Goal: Transaction & Acquisition: Purchase product/service

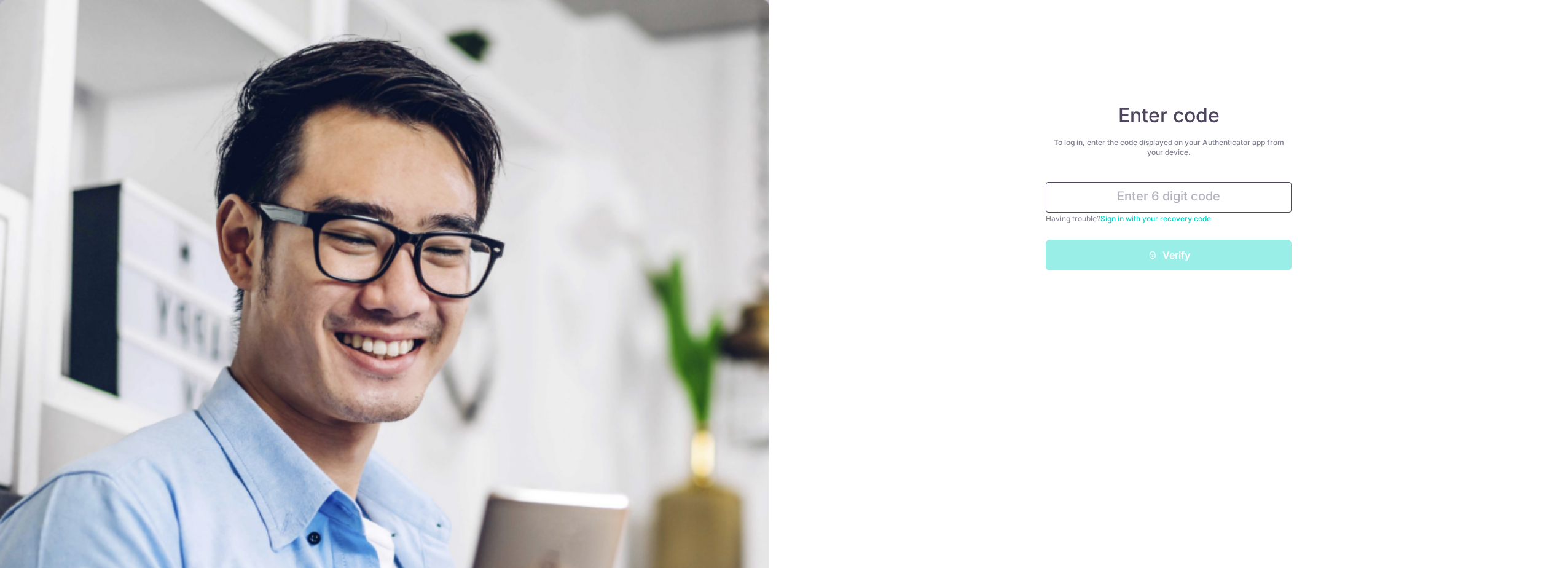
click at [1119, 200] on input "text" at bounding box center [1169, 197] width 245 height 31
click at [1104, 204] on input "text" at bounding box center [1169, 197] width 245 height 31
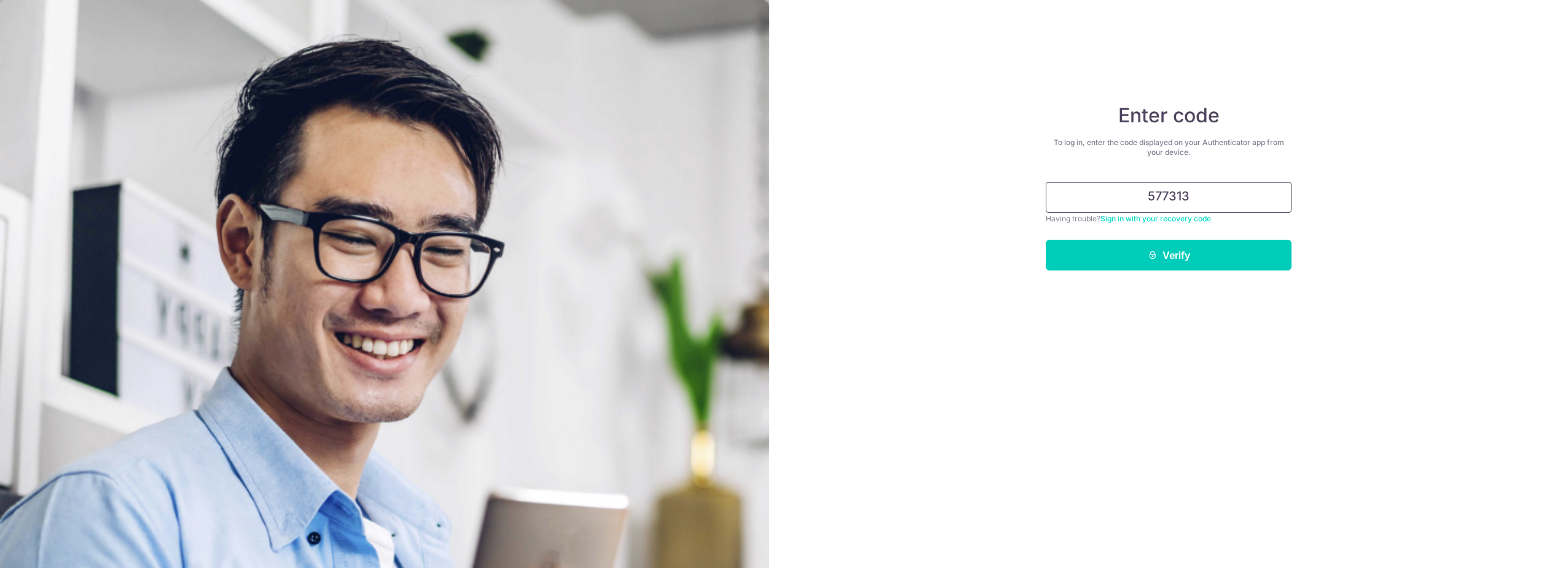
type input "577313"
click at [1046, 240] on button "Verify" at bounding box center [1169, 255] width 245 height 31
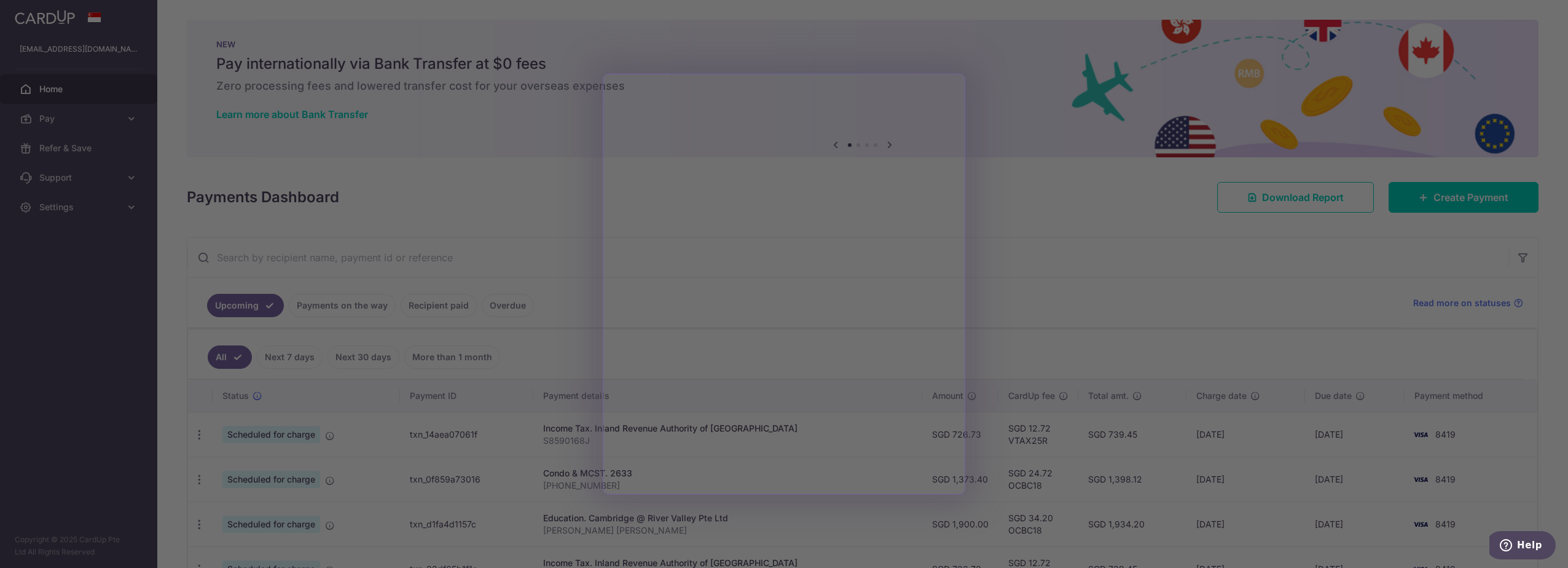
click at [549, 223] on div at bounding box center [792, 287] width 1584 height 574
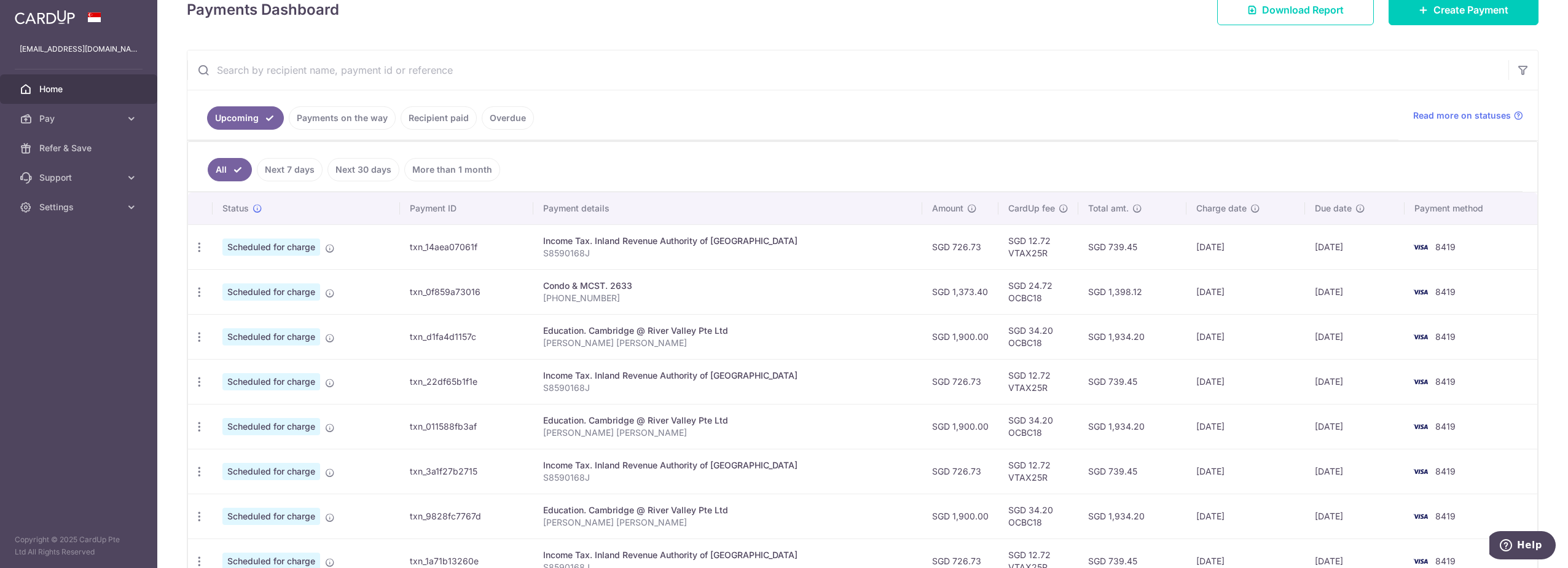
scroll to position [136, 0]
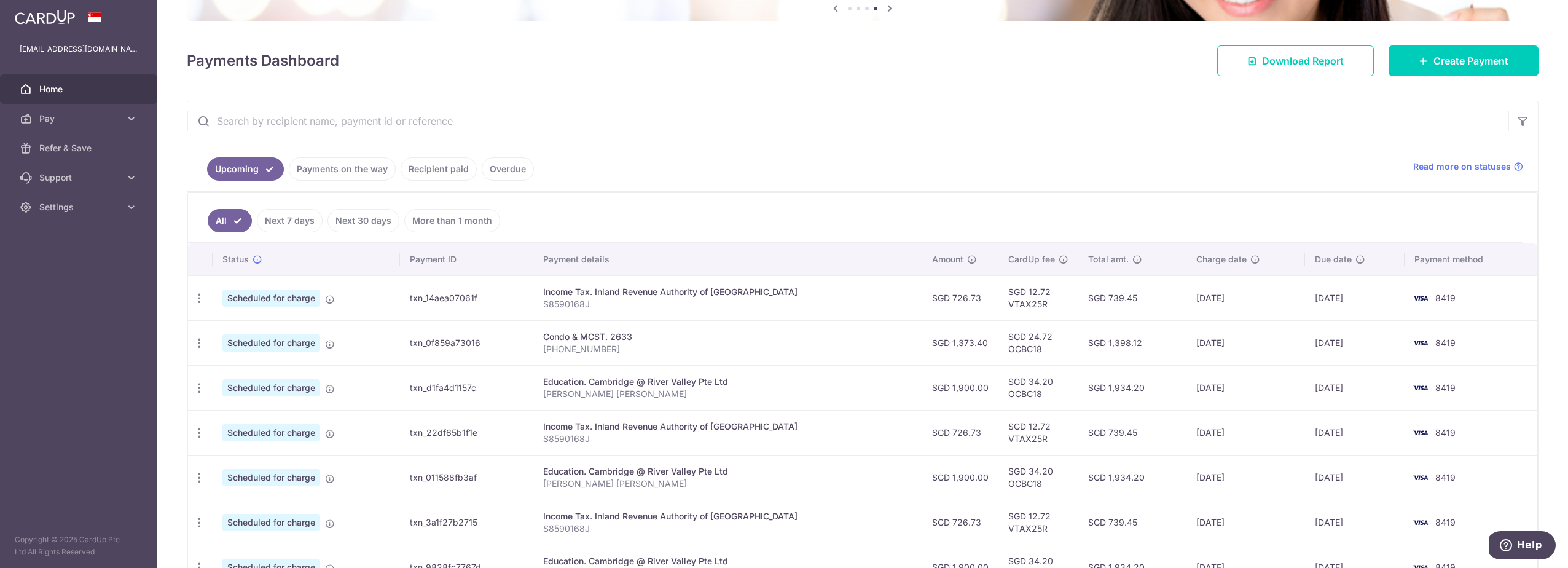
click at [426, 173] on link "Recipient paid" at bounding box center [439, 169] width 77 height 24
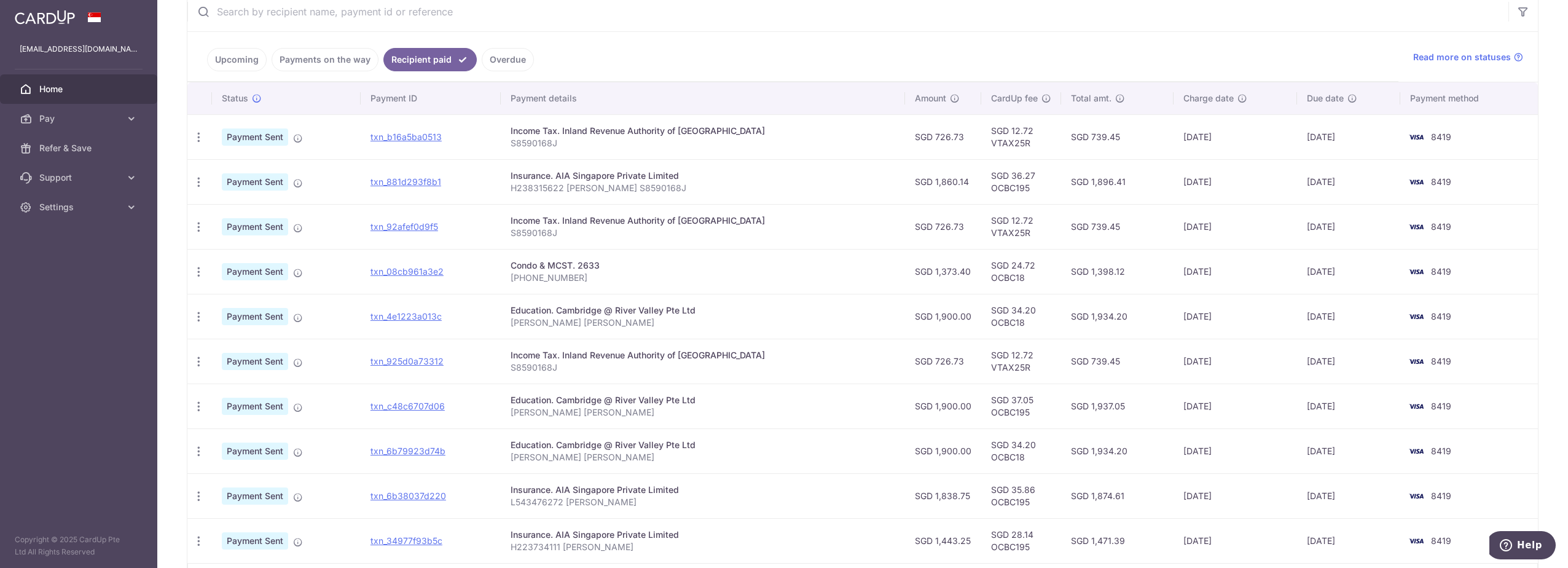
scroll to position [184, 0]
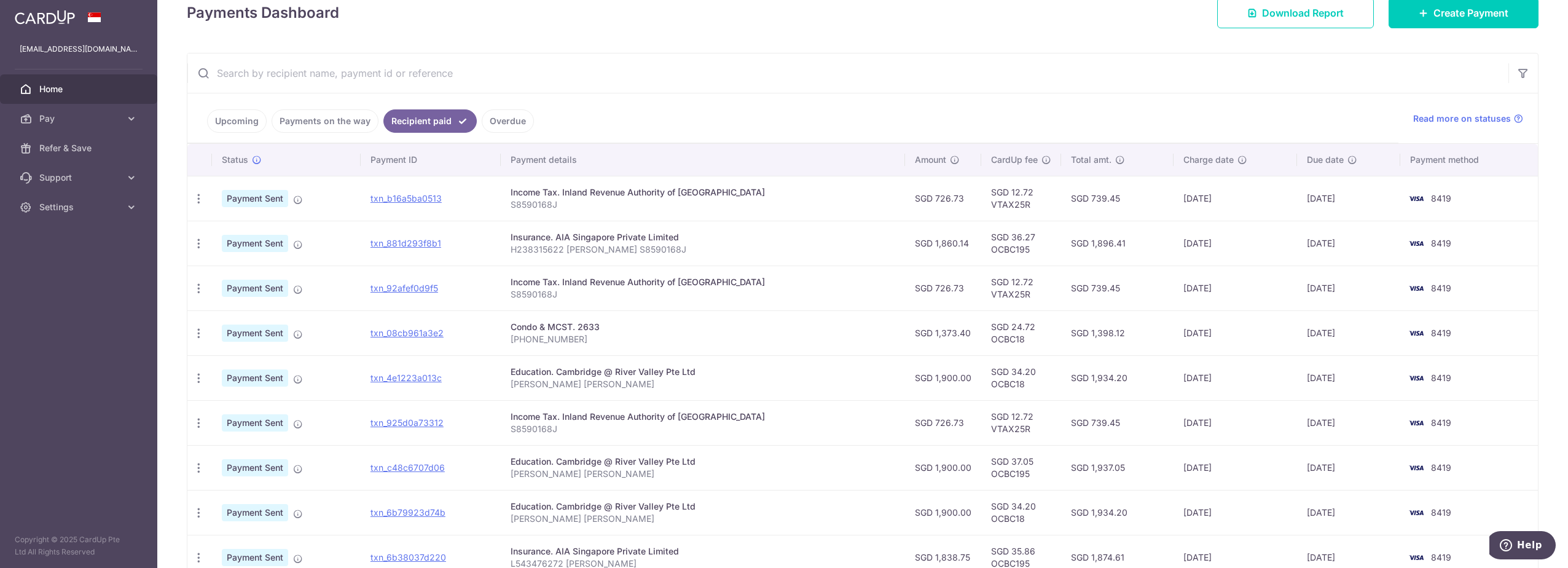
click at [341, 119] on link "Payments on the way" at bounding box center [325, 121] width 107 height 24
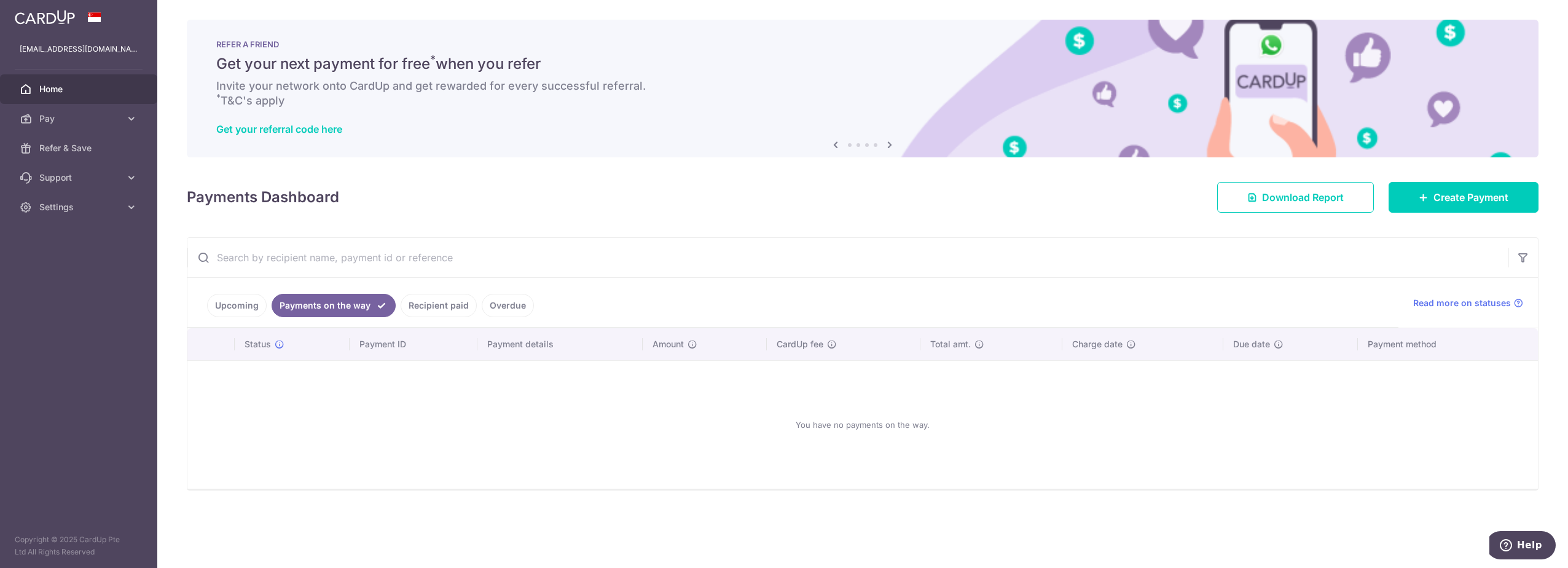
click at [200, 294] on ul "Upcoming Payments on the way Recipient paid Overdue" at bounding box center [793, 302] width 1212 height 50
click at [221, 303] on link "Upcoming" at bounding box center [236, 305] width 60 height 24
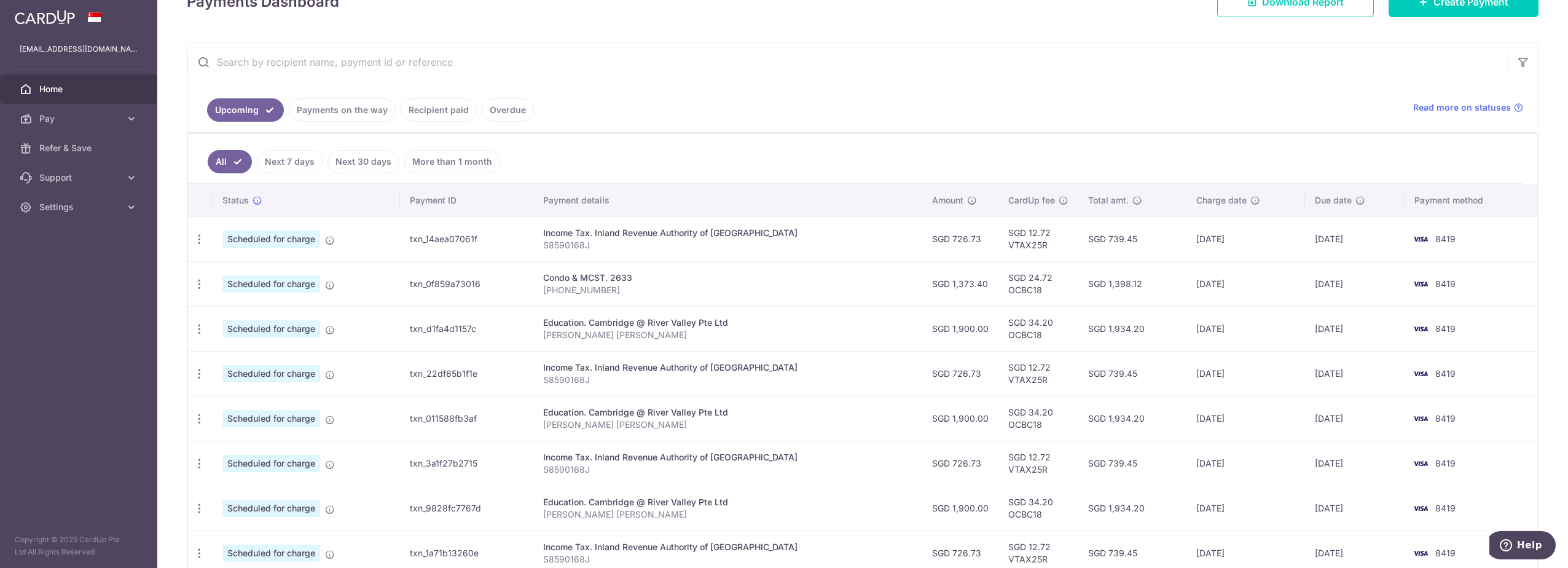
scroll to position [184, 0]
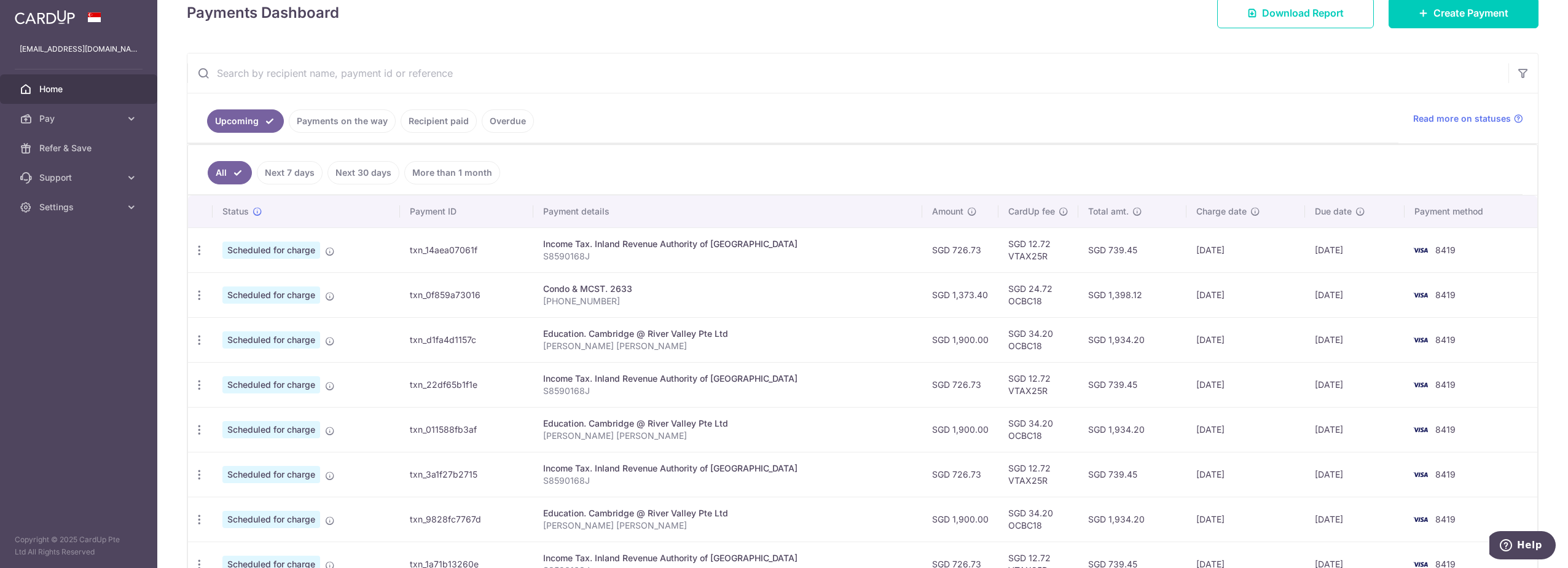
click at [438, 114] on link "Recipient paid" at bounding box center [439, 121] width 77 height 24
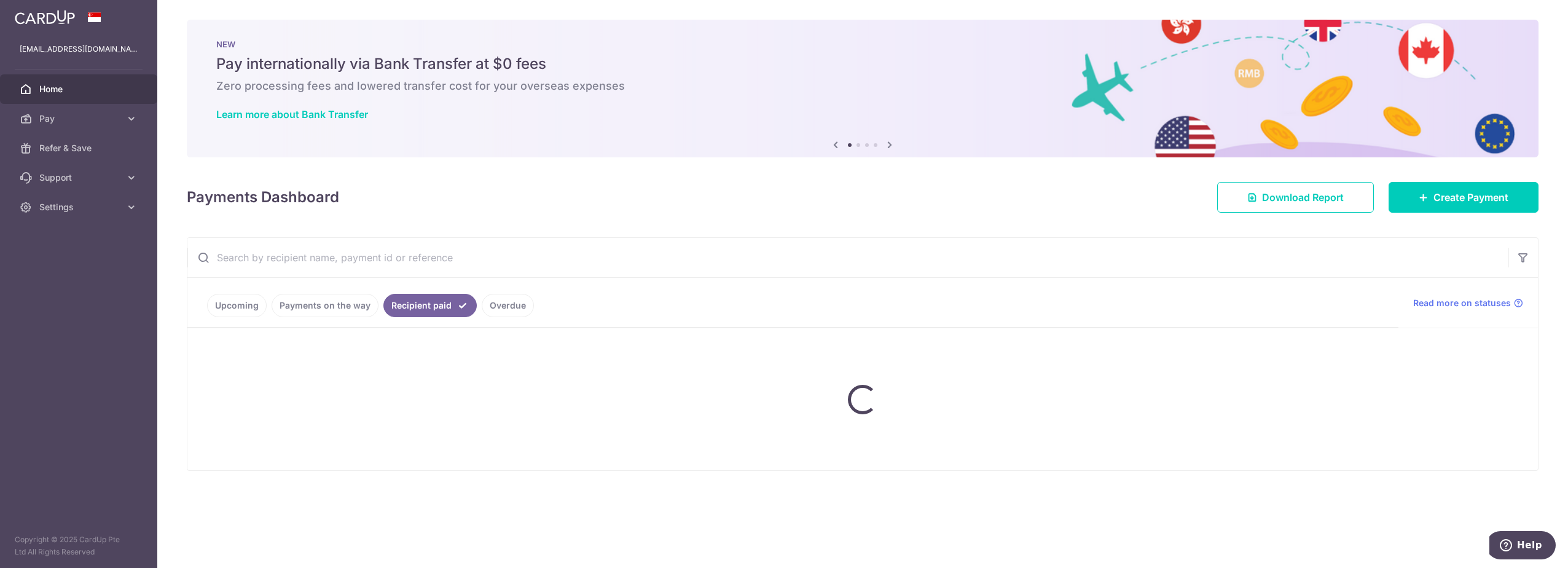
scroll to position [0, 0]
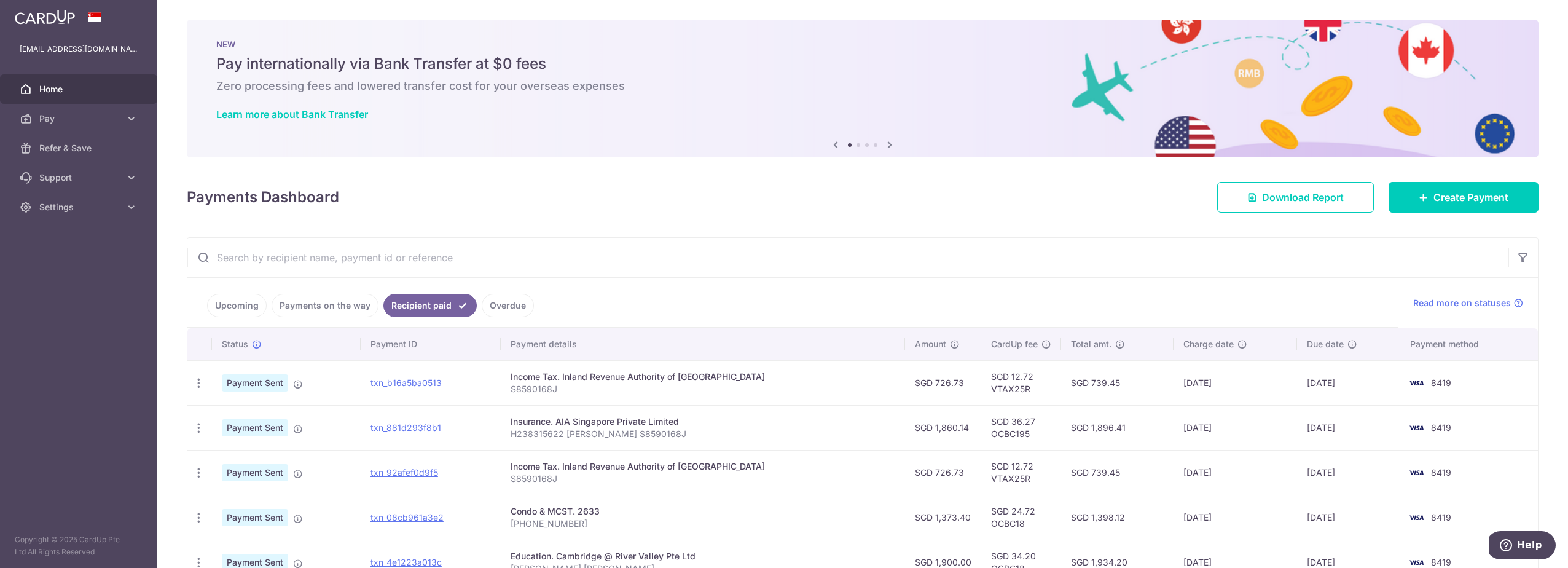
click at [513, 316] on link "Overdue" at bounding box center [508, 305] width 52 height 24
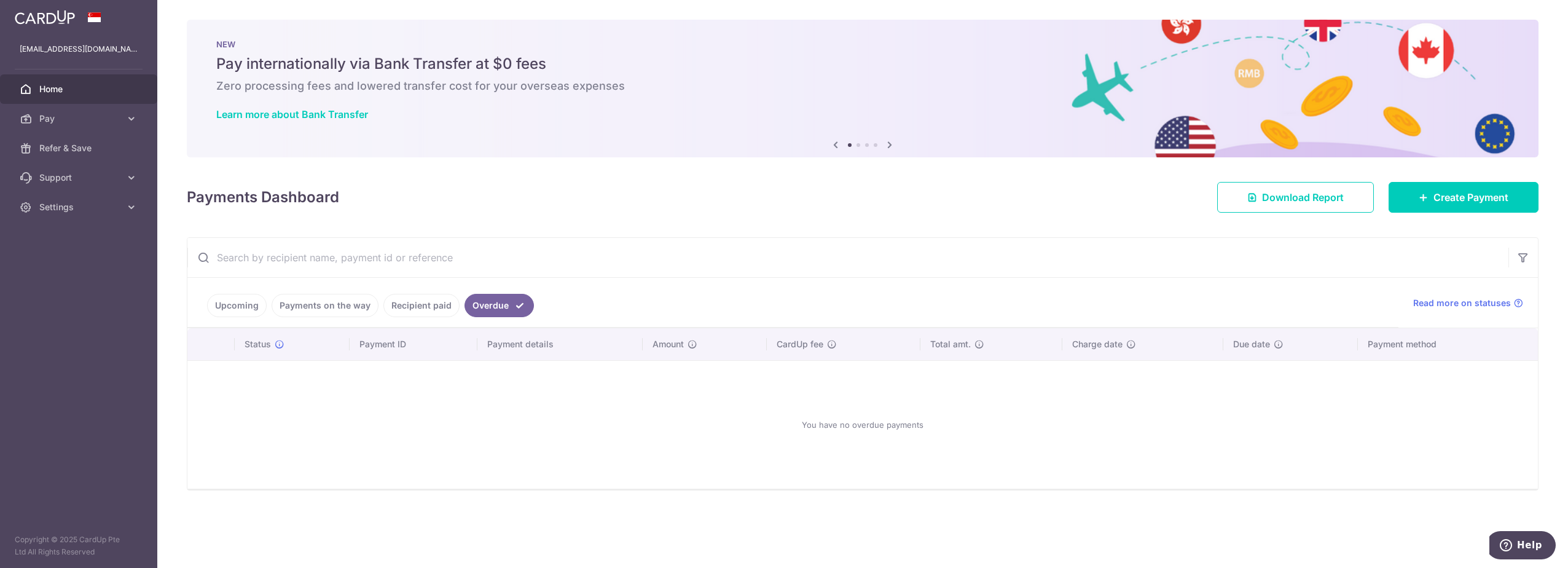
click at [432, 304] on link "Recipient paid" at bounding box center [421, 305] width 77 height 24
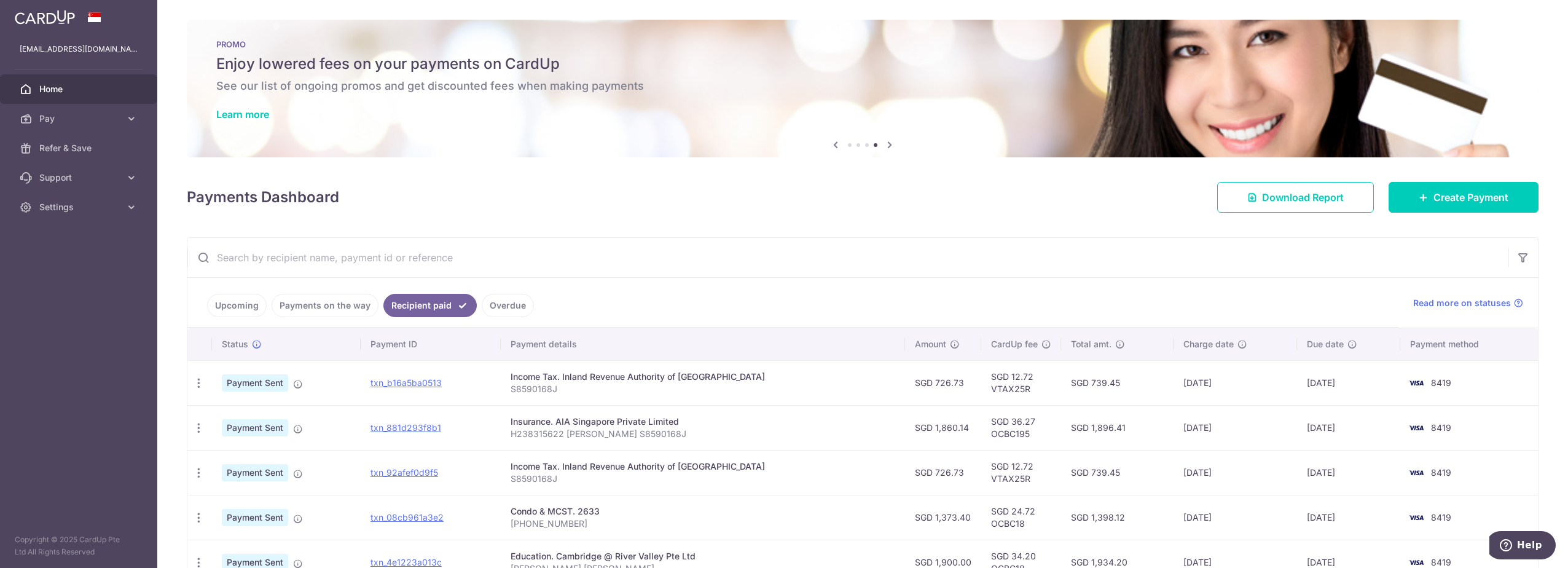
click at [340, 305] on link "Payments on the way" at bounding box center [325, 305] width 107 height 24
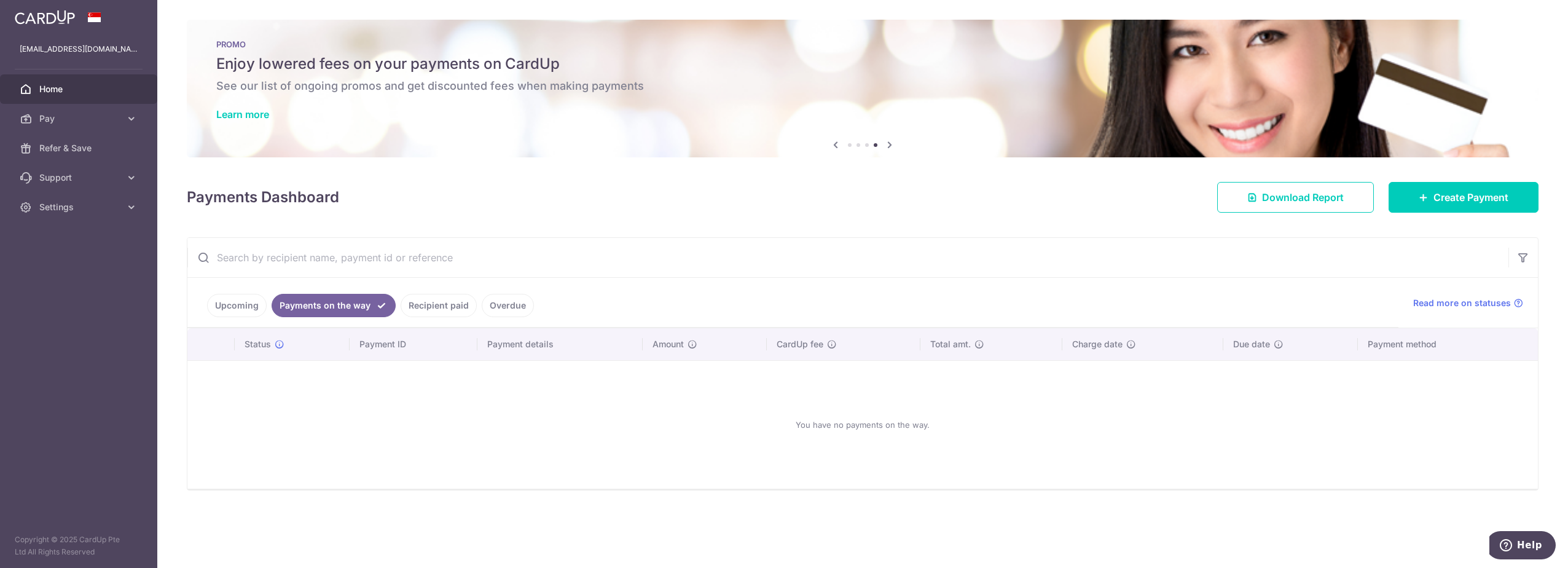
click at [232, 306] on link "Upcoming" at bounding box center [236, 305] width 60 height 24
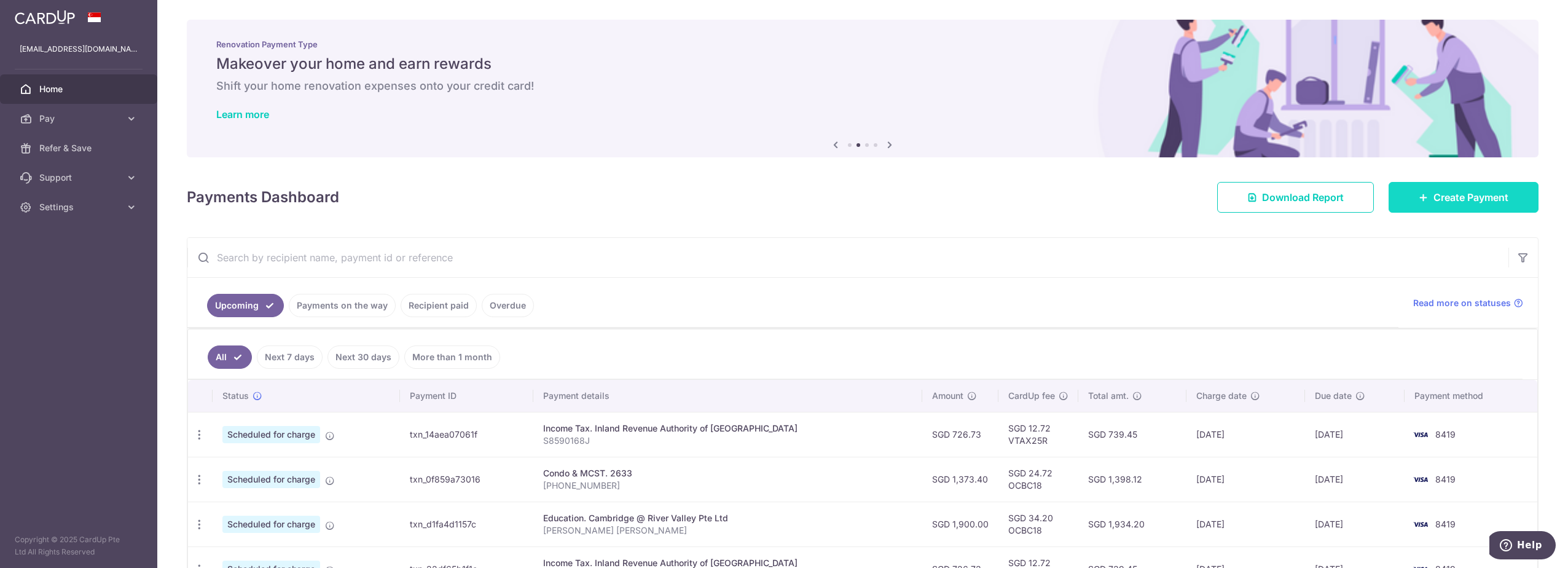
click at [1400, 195] on link "Create Payment" at bounding box center [1464, 197] width 150 height 31
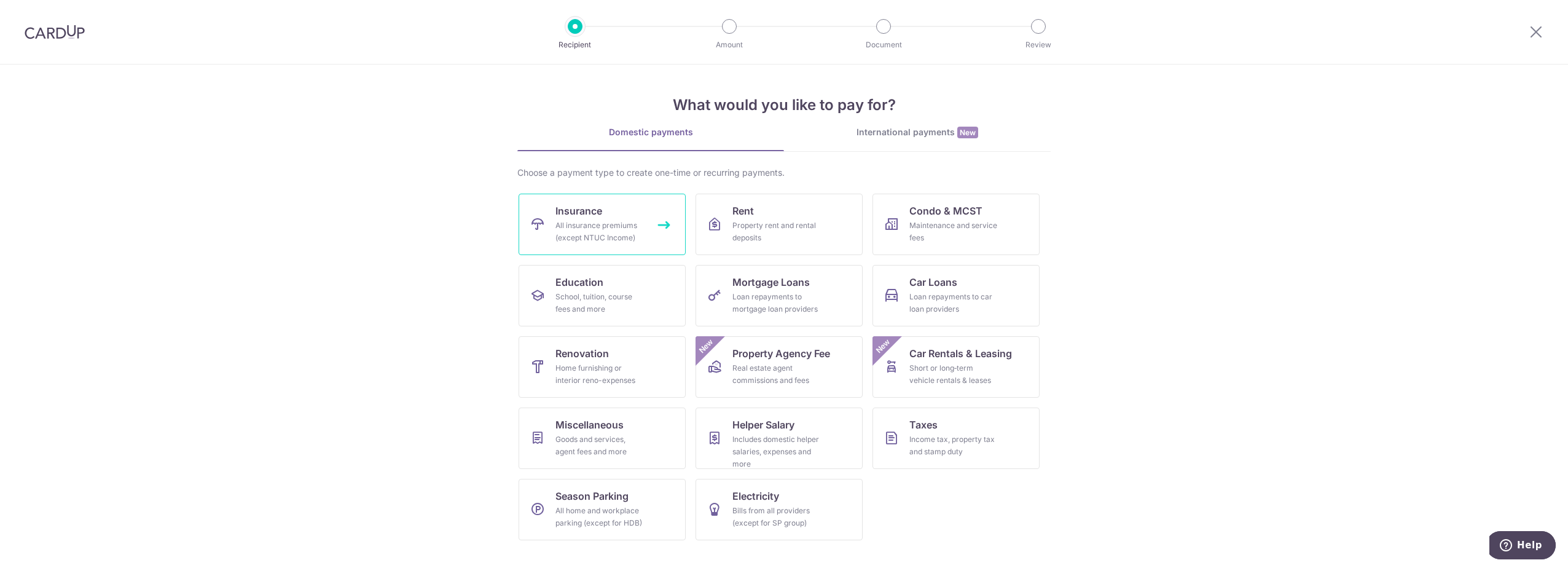
click at [541, 217] on icon at bounding box center [538, 225] width 15 height 15
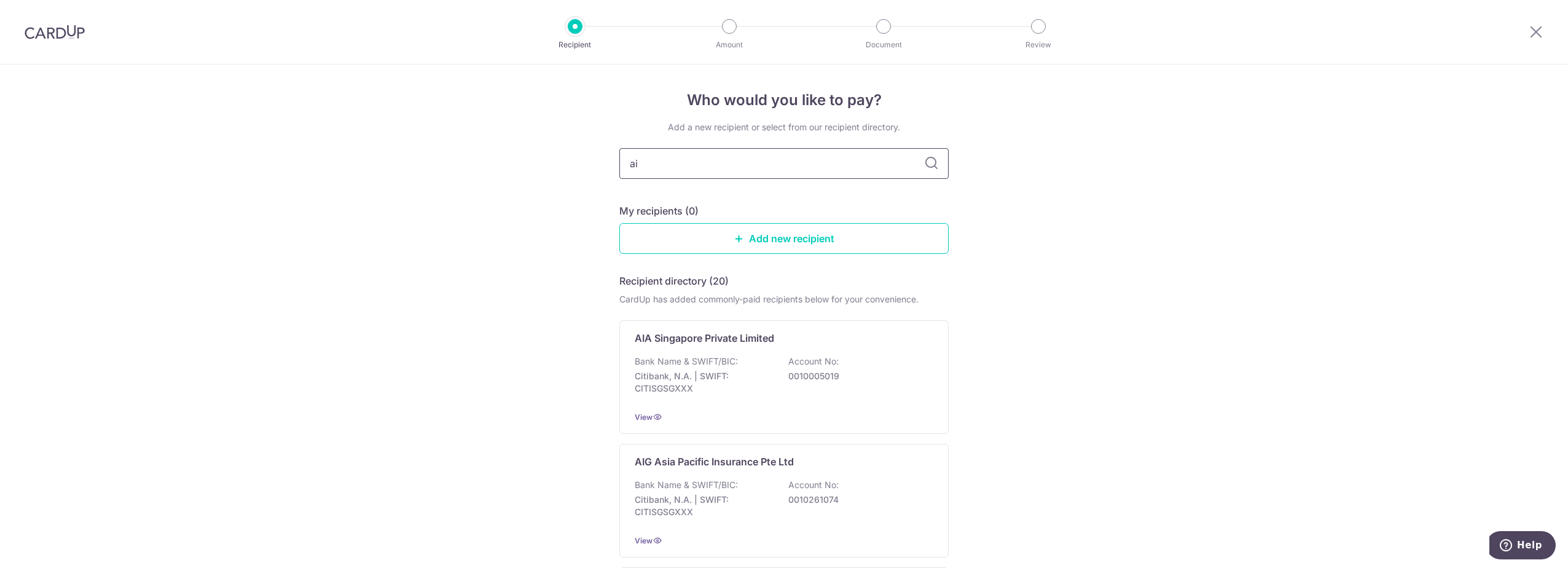
type input "aia"
click at [703, 353] on div "AIA Singapore Private Limited Bank Name & SWIFT/BIC: Citibank, N.A. | SWIFT: CI…" at bounding box center [784, 377] width 330 height 114
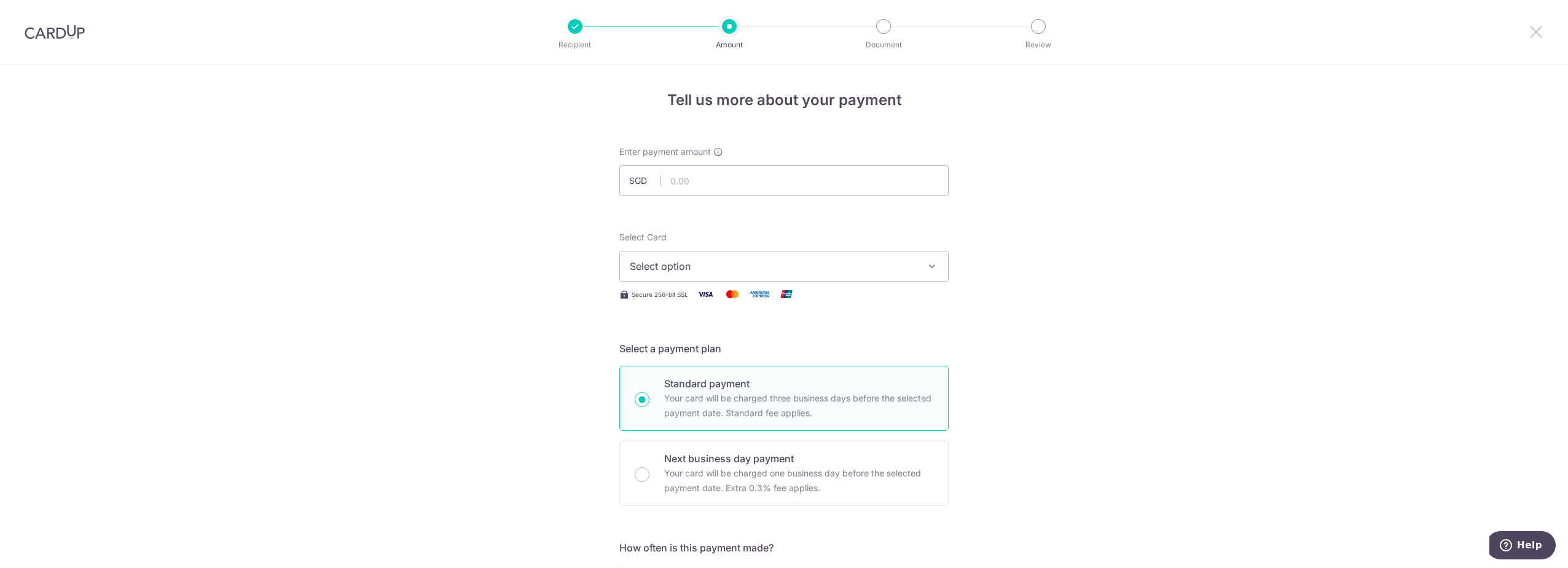
click at [1538, 32] on icon at bounding box center [1537, 32] width 15 height 15
